Goal: Navigation & Orientation: Find specific page/section

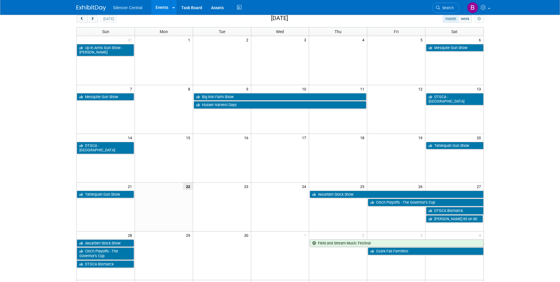
scroll to position [59, 0]
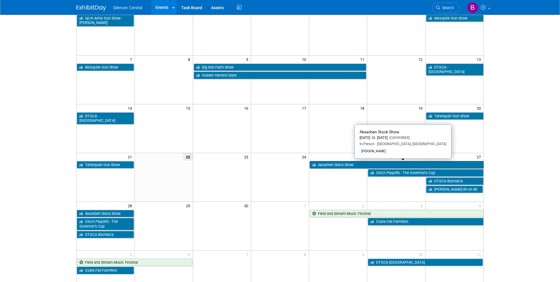
click at [274, 127] on link "Aksarben Stock Show" at bounding box center [397, 165] width 174 height 8
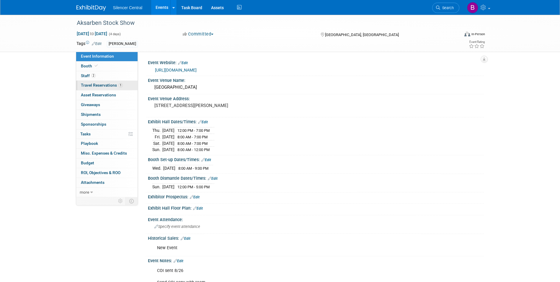
click at [117, 83] on span "Travel Reservations 1" at bounding box center [102, 85] width 42 height 5
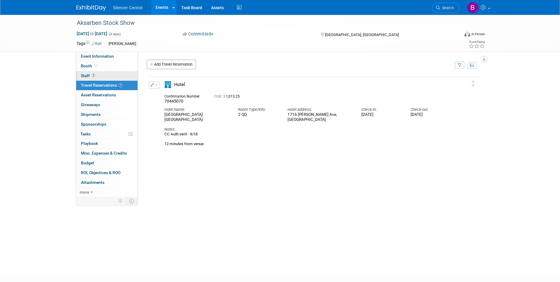
click at [104, 78] on link "2 Staff 2" at bounding box center [106, 75] width 61 height 9
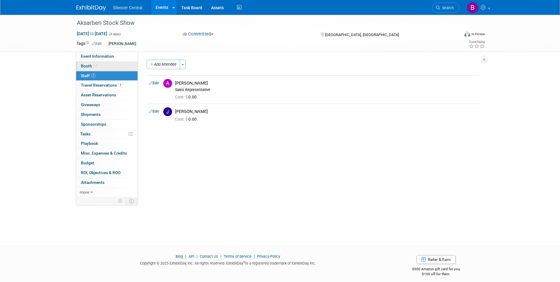
click at [105, 63] on link "Booth" at bounding box center [106, 65] width 61 height 9
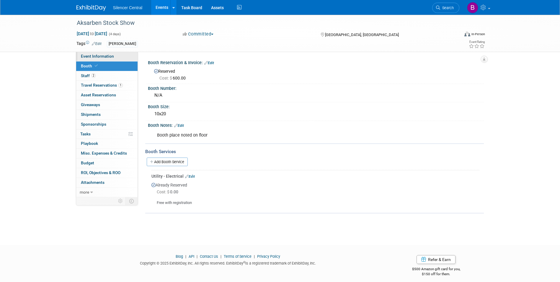
click at [107, 57] on span "Event Information" at bounding box center [97, 56] width 33 height 5
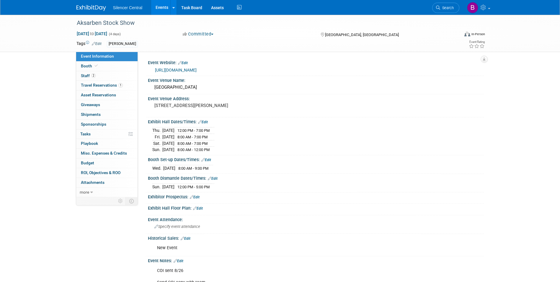
click at [98, 9] on img at bounding box center [91, 8] width 30 height 6
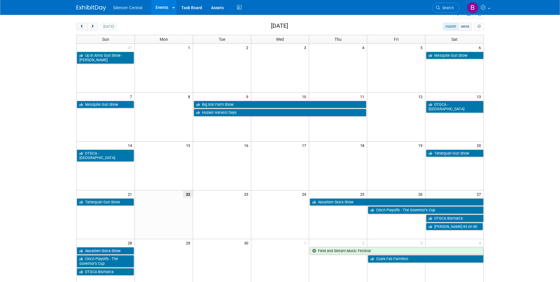
scroll to position [59, 0]
